Goal: Transaction & Acquisition: Purchase product/service

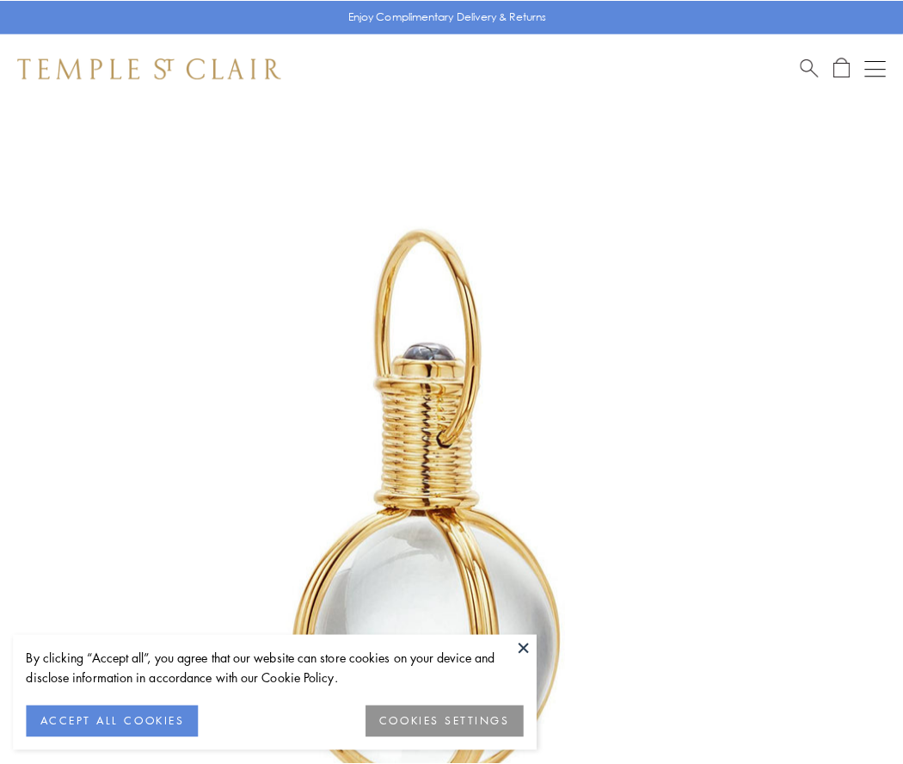
scroll to position [449, 0]
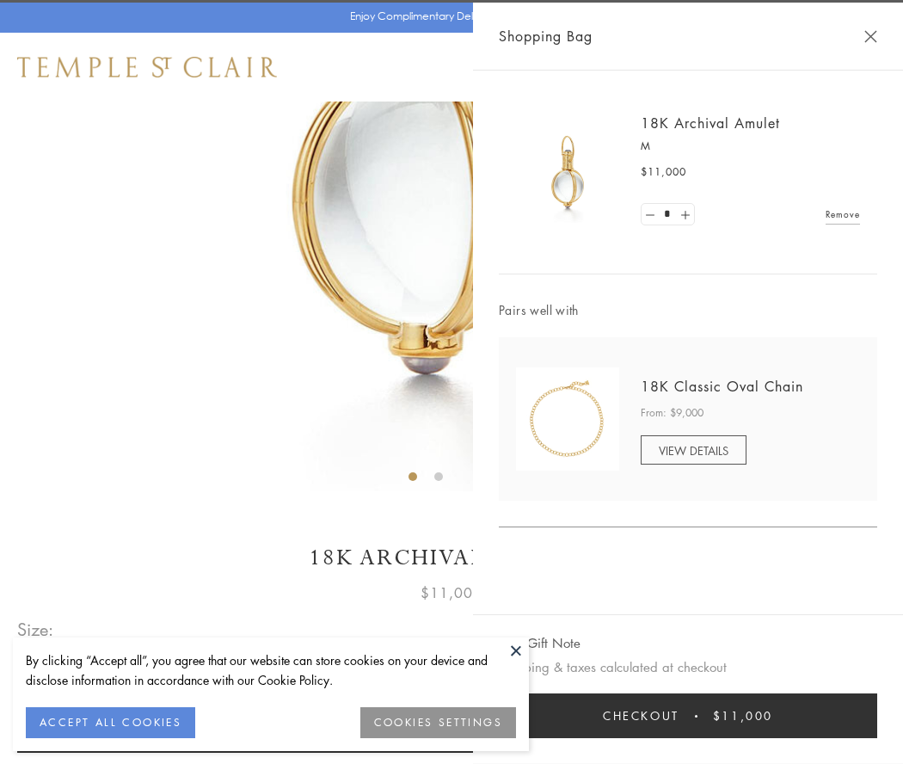
click at [688, 716] on button "Checkout $11,000" at bounding box center [688, 715] width 379 height 45
